Goal: Task Accomplishment & Management: Complete application form

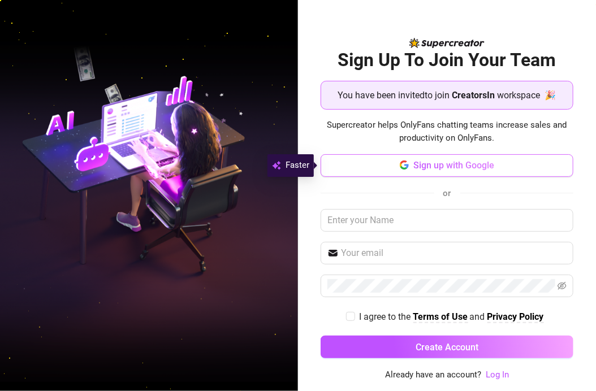
click at [433, 158] on button "Sign up with Google" at bounding box center [447, 165] width 252 height 23
